Goal: Check status: Check status

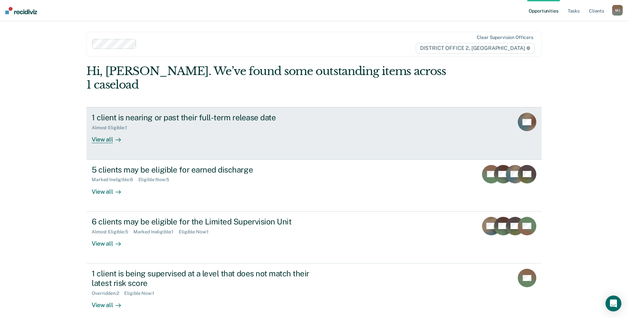
click at [89, 125] on link "1 client is nearing or past their full-term release date Almost Eligible : 1 Vi…" at bounding box center [313, 133] width 455 height 52
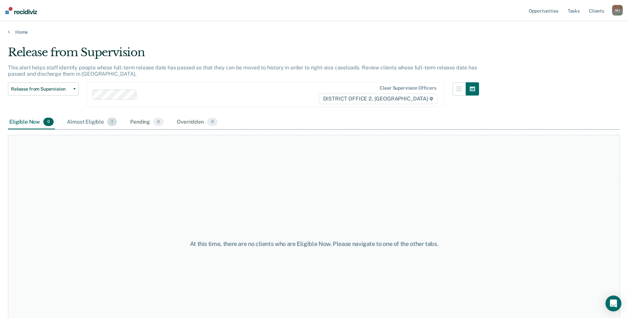
click at [83, 125] on div "Almost Eligible 1" at bounding box center [92, 122] width 53 height 15
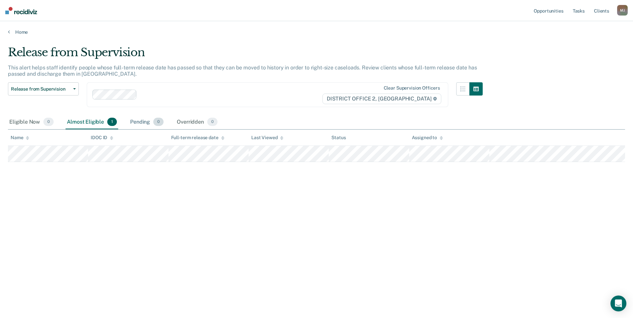
click at [143, 124] on div "Pending 0" at bounding box center [147, 122] width 36 height 15
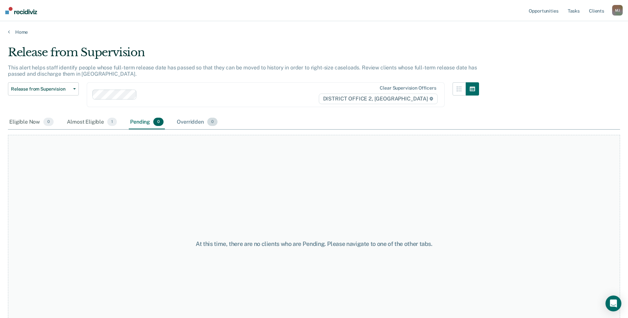
click at [196, 124] on div "Overridden 0" at bounding box center [196, 122] width 43 height 15
click at [23, 117] on div "Eligible Now 0" at bounding box center [31, 122] width 47 height 15
